Goal: Information Seeking & Learning: Learn about a topic

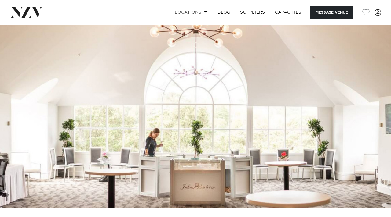
click at [195, 16] on link "Locations" at bounding box center [191, 12] width 43 height 13
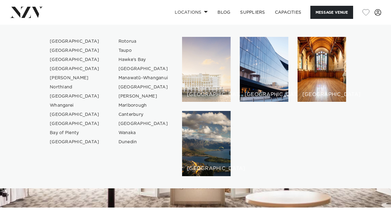
click at [199, 78] on div "[GEOGRAPHIC_DATA]" at bounding box center [206, 69] width 49 height 65
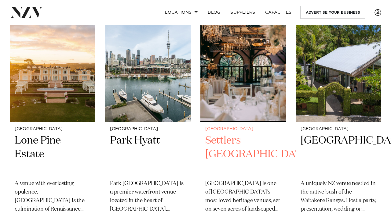
scroll to position [267, 0]
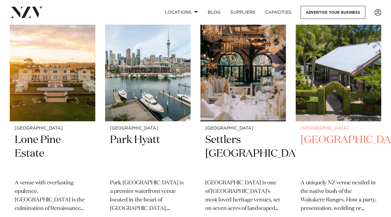
click at [369, 122] on div "Auckland Tui Hills A uniquely NZ venue nestled in the native bush of the Waitak…" at bounding box center [339, 183] width 86 height 122
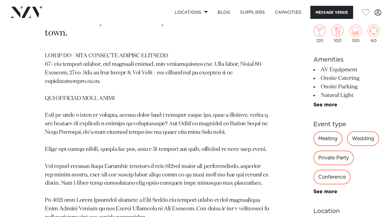
scroll to position [355, 0]
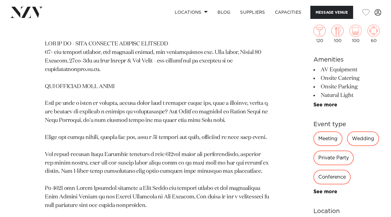
click at [347, 145] on div "Wedding" at bounding box center [363, 139] width 32 height 15
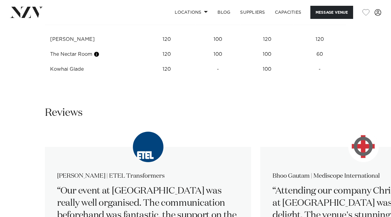
scroll to position [1035, 0]
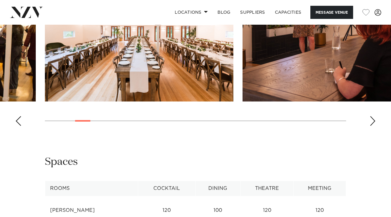
scroll to position [905, 0]
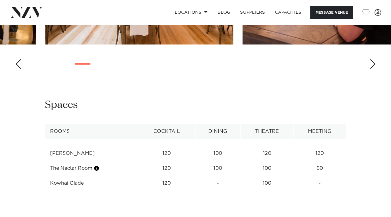
click at [373, 69] on div "Next slide" at bounding box center [373, 64] width 6 height 10
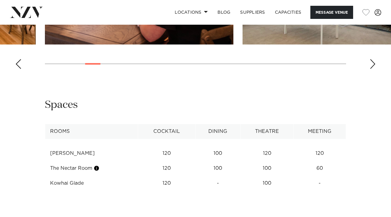
click at [373, 69] on div "Next slide" at bounding box center [373, 64] width 6 height 10
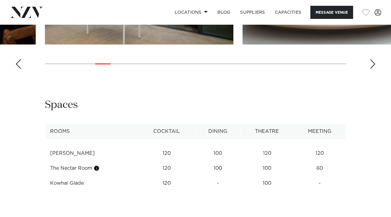
click at [373, 69] on div "Next slide" at bounding box center [373, 64] width 6 height 10
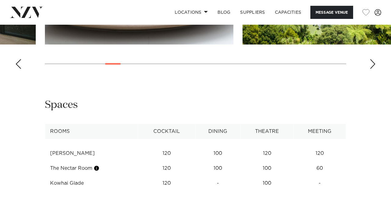
click at [373, 69] on div "Next slide" at bounding box center [373, 64] width 6 height 10
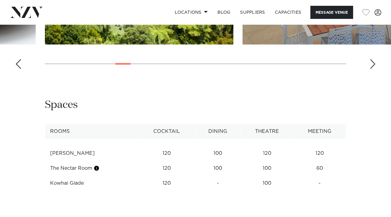
click at [373, 69] on div "Next slide" at bounding box center [373, 64] width 6 height 10
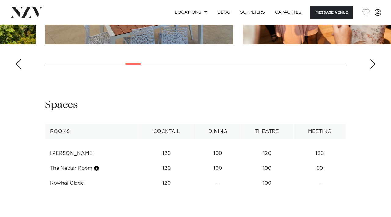
click at [373, 69] on div "Next slide" at bounding box center [373, 64] width 6 height 10
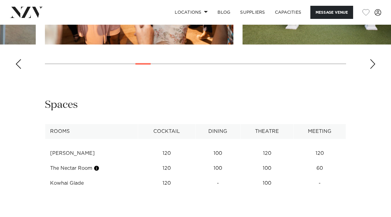
click at [373, 69] on div "Next slide" at bounding box center [373, 64] width 6 height 10
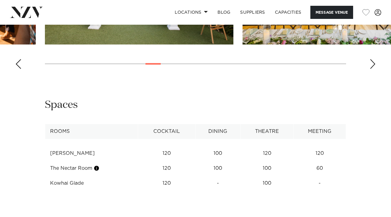
click at [373, 69] on div "Next slide" at bounding box center [373, 64] width 6 height 10
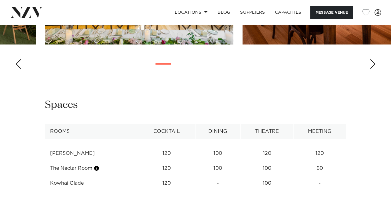
click at [18, 69] on div "Previous slide" at bounding box center [18, 64] width 6 height 10
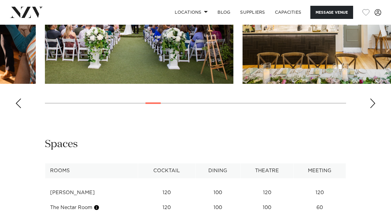
scroll to position [884, 0]
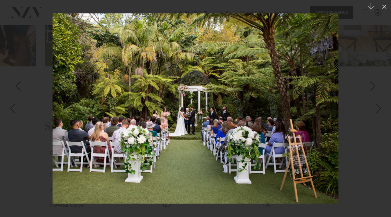
click at [251, 125] on img at bounding box center [196, 108] width 286 height 191
click at [353, 56] on div at bounding box center [195, 108] width 391 height 217
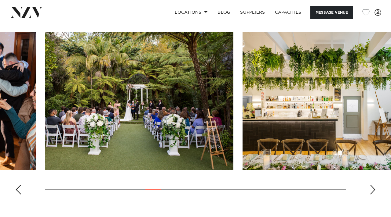
scroll to position [761, 0]
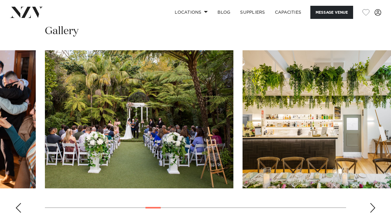
click at [313, 8] on link "Download Layouts & Venue Info" at bounding box center [346, 3] width 66 height 10
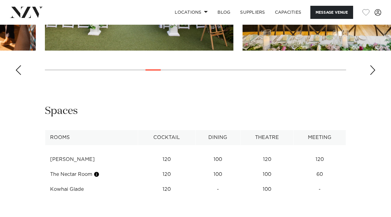
scroll to position [896, 0]
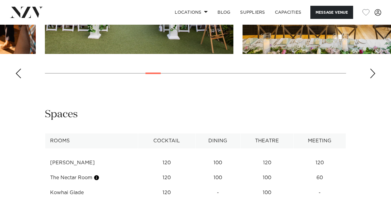
click at [377, 83] on swiper-container at bounding box center [195, 0] width 391 height 168
click at [373, 78] on div "Next slide" at bounding box center [373, 74] width 6 height 10
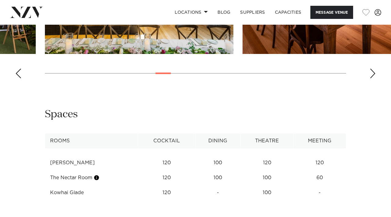
click at [374, 78] on div "Next slide" at bounding box center [373, 74] width 6 height 10
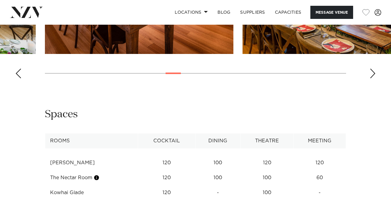
click at [374, 78] on div "Next slide" at bounding box center [373, 74] width 6 height 10
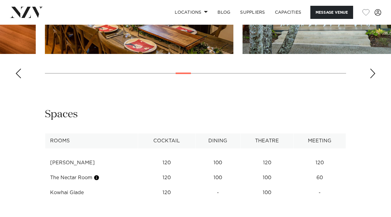
click at [374, 78] on div "Next slide" at bounding box center [373, 74] width 6 height 10
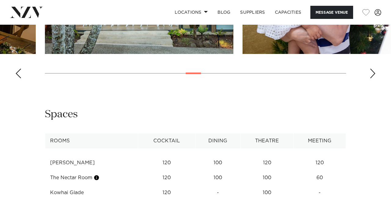
click at [374, 78] on div "Next slide" at bounding box center [373, 74] width 6 height 10
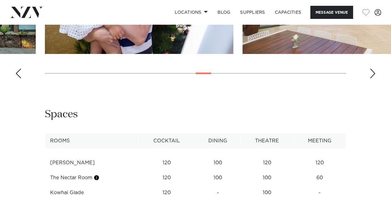
click at [374, 78] on div "Next slide" at bounding box center [373, 74] width 6 height 10
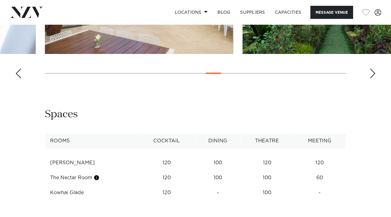
click at [374, 78] on div "Next slide" at bounding box center [373, 74] width 6 height 10
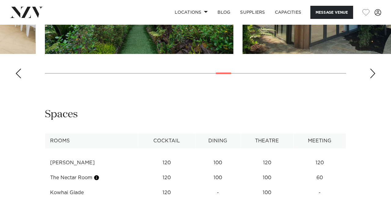
click at [374, 78] on div "Next slide" at bounding box center [373, 74] width 6 height 10
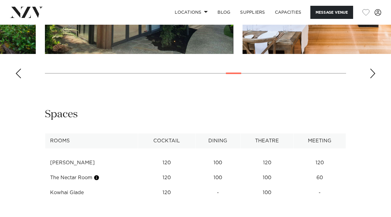
click at [374, 78] on div "Next slide" at bounding box center [373, 74] width 6 height 10
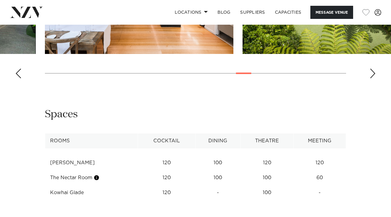
click at [374, 78] on div "Next slide" at bounding box center [373, 74] width 6 height 10
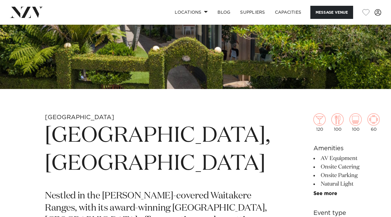
scroll to position [126, 0]
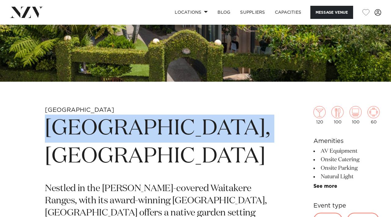
drag, startPoint x: 40, startPoint y: 128, endPoint x: 185, endPoint y: 162, distance: 149.6
copy h1 "Tui Hills, Auckland"
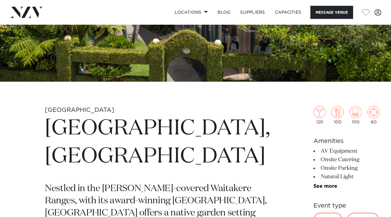
click at [138, 19] on nav "Locations Auckland Wellington Christchurch Queenstown Hamilton Northland Bay of…" at bounding box center [195, 12] width 391 height 25
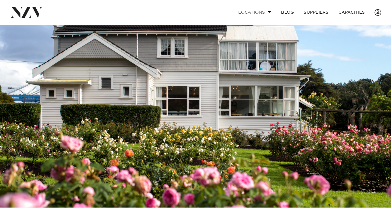
click at [258, 14] on link "Locations" at bounding box center [254, 12] width 43 height 13
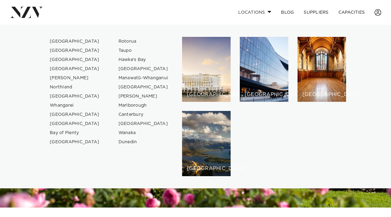
click at [258, 14] on link "Locations" at bounding box center [254, 12] width 43 height 13
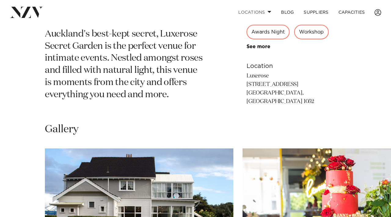
scroll to position [228, 0]
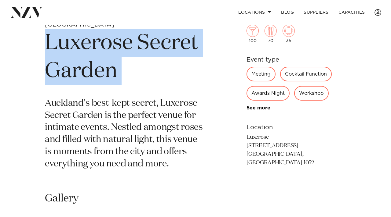
drag, startPoint x: 42, startPoint y: 44, endPoint x: 139, endPoint y: 91, distance: 108.2
click at [139, 91] on div "This venue is currently unavailable on NZ Venues. Auckland Luxerose Secret Gard…" at bounding box center [195, 94] width 381 height 178
copy section "Luxerose Secret Garden"
